Goal: Task Accomplishment & Management: Use online tool/utility

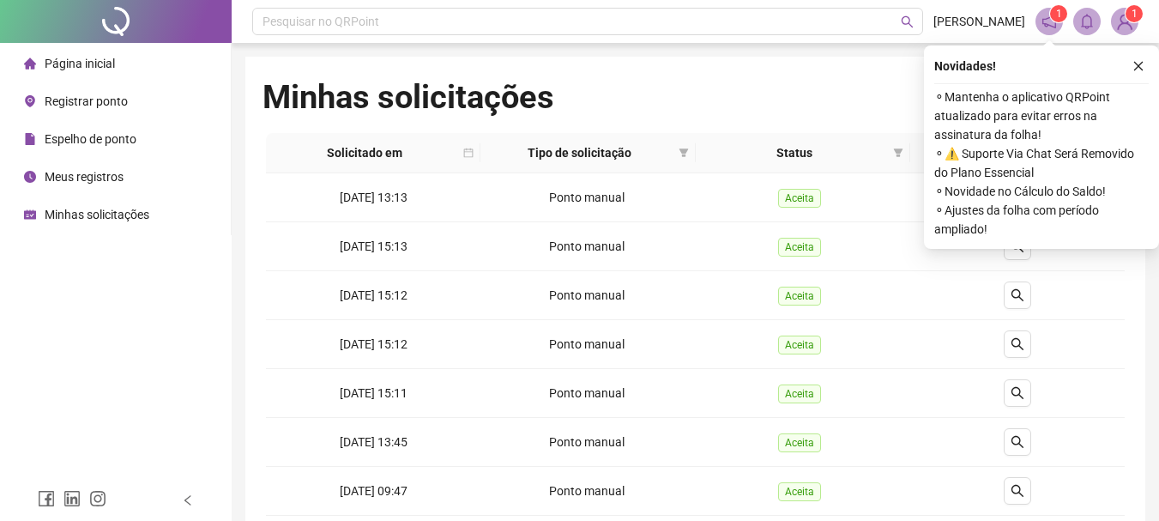
click at [69, 104] on span "Registrar ponto" at bounding box center [86, 101] width 83 height 14
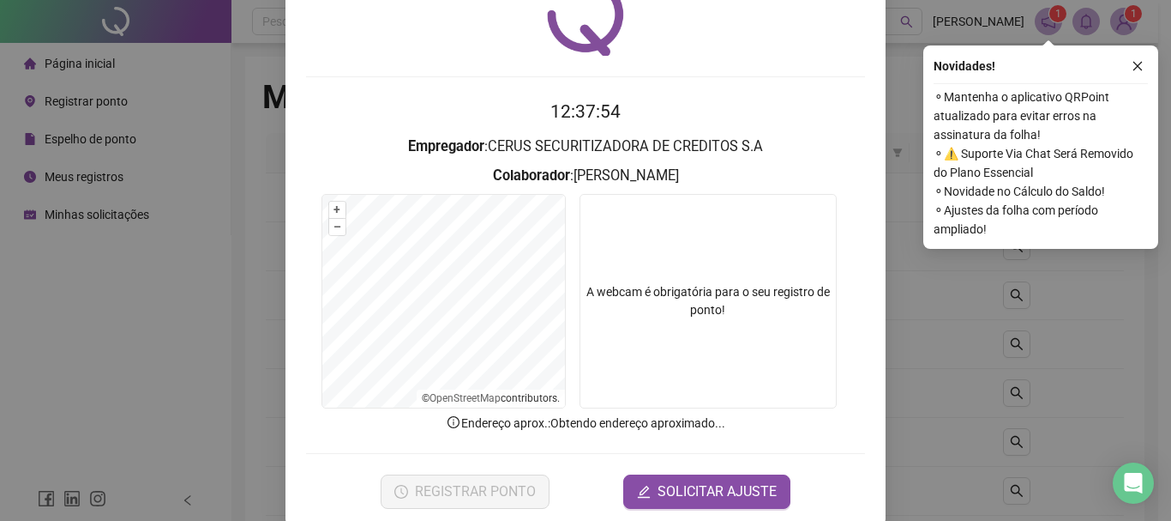
scroll to position [111, 0]
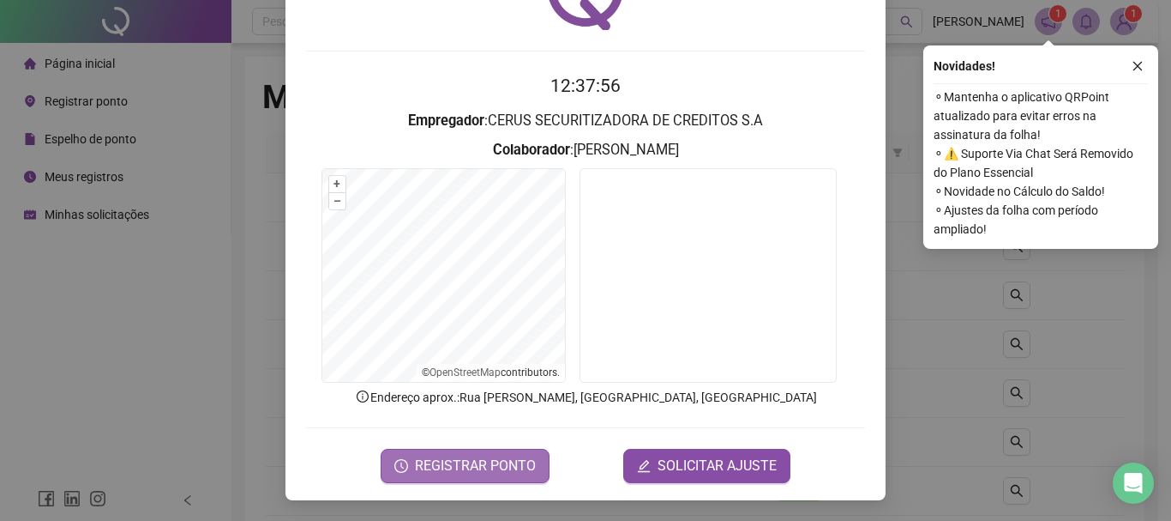
click at [502, 471] on span "REGISTRAR PONTO" at bounding box center [475, 465] width 121 height 21
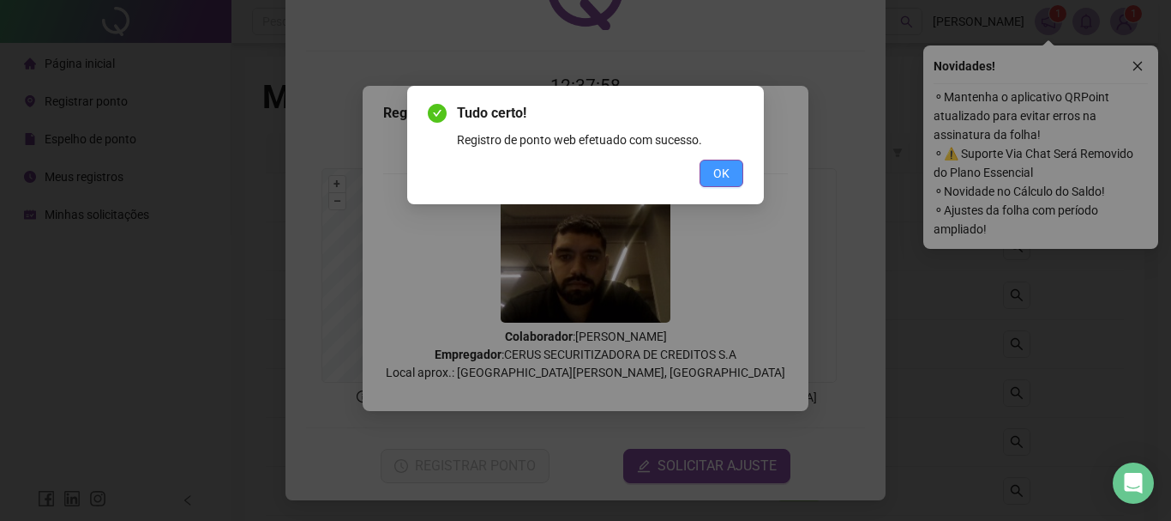
click at [722, 163] on button "OK" at bounding box center [722, 173] width 44 height 27
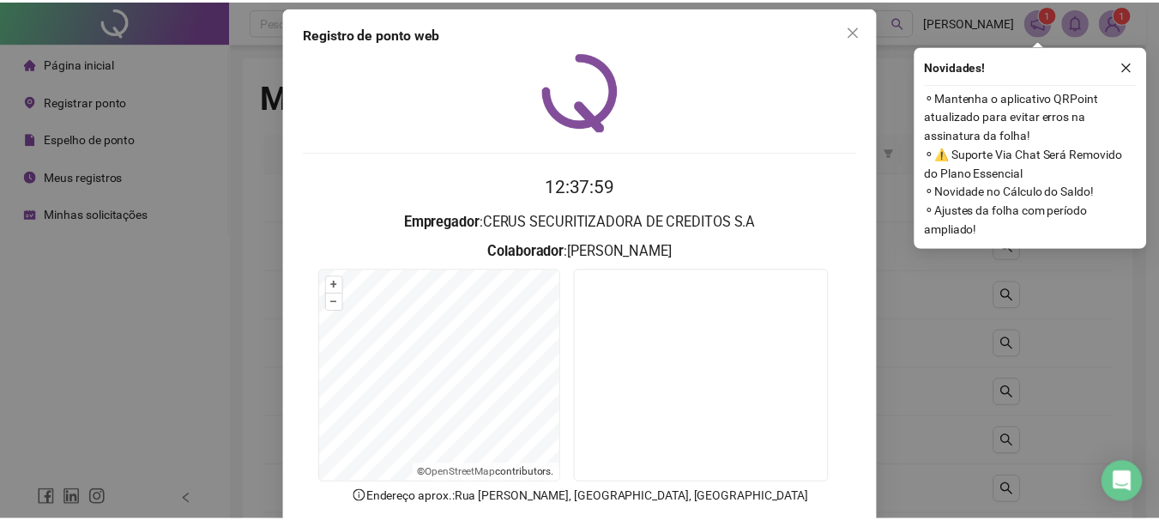
scroll to position [0, 0]
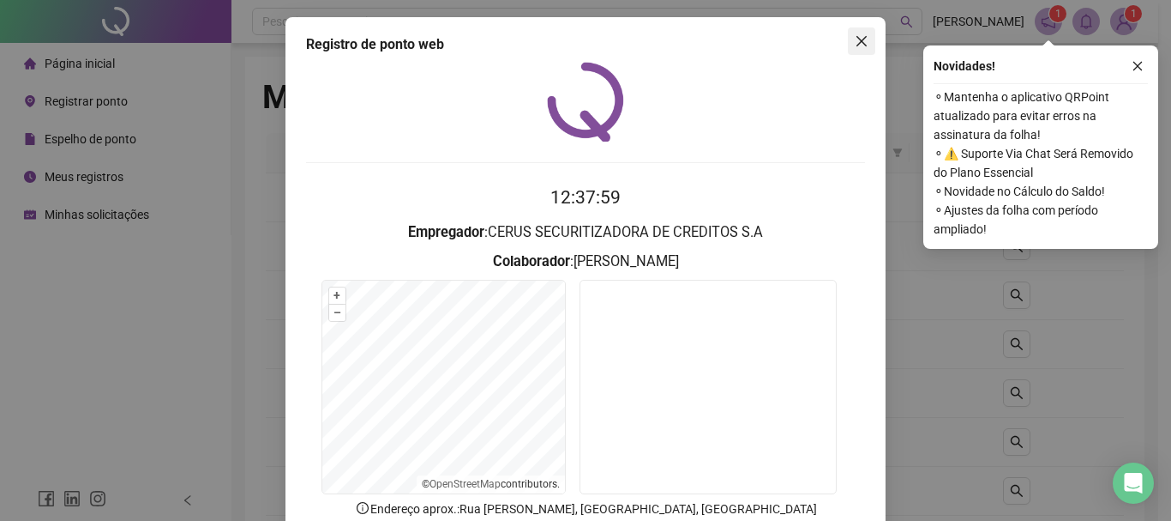
click at [857, 40] on icon "close" at bounding box center [862, 41] width 10 height 10
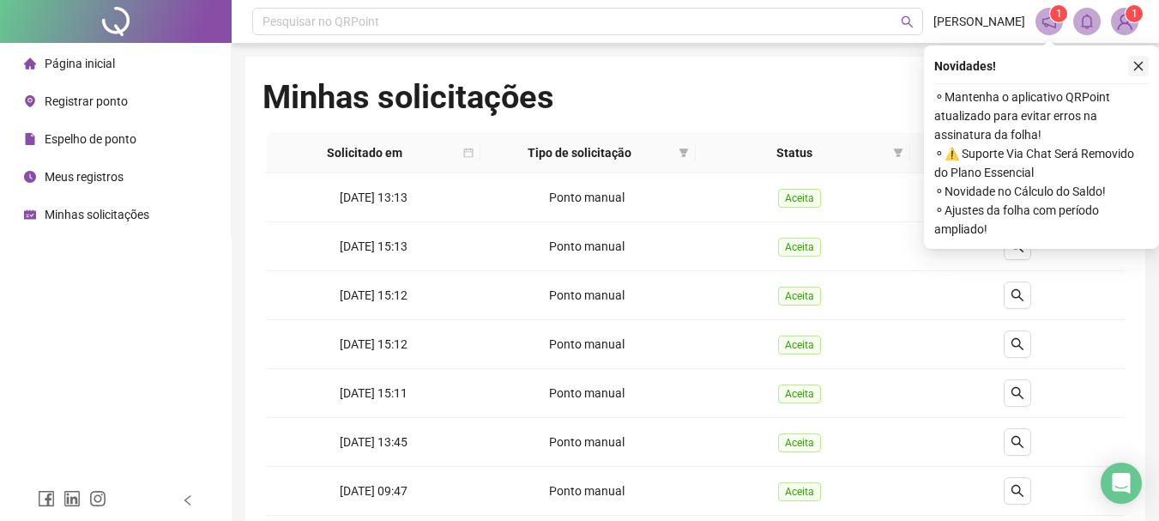
click at [1136, 59] on button "button" at bounding box center [1138, 66] width 21 height 21
